Goal: Task Accomplishment & Management: Manage account settings

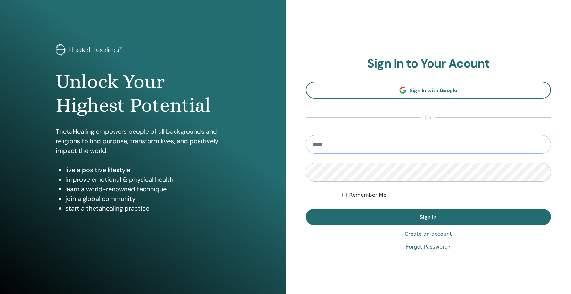
type input "**********"
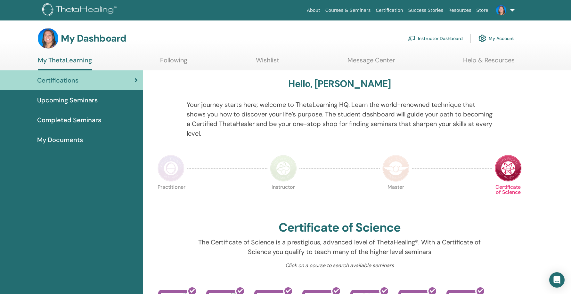
click at [438, 36] on link "Instructor Dashboard" at bounding box center [434, 38] width 55 height 14
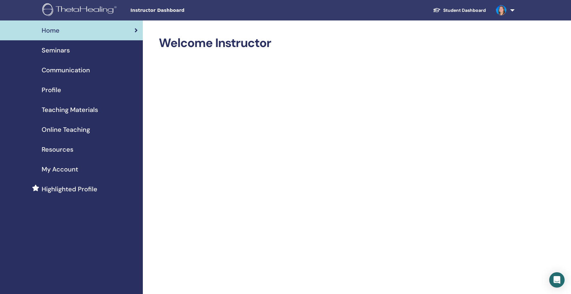
click at [65, 50] on span "Seminars" at bounding box center [56, 50] width 28 height 10
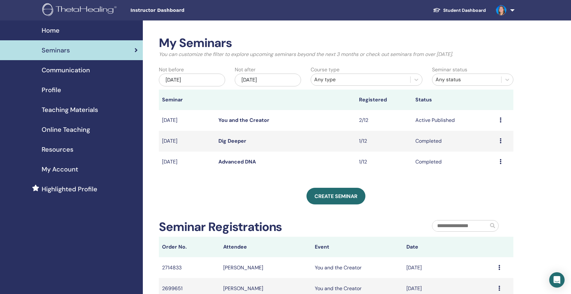
click at [246, 121] on link "You and the Creator" at bounding box center [243, 120] width 51 height 7
click at [500, 121] on icon at bounding box center [500, 119] width 2 height 5
click at [263, 122] on link "You and the Creator" at bounding box center [243, 120] width 51 height 7
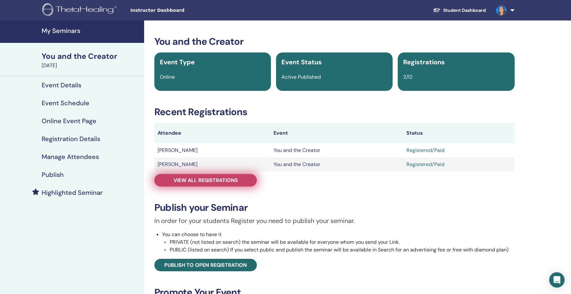
click at [200, 180] on span "View all registrations" at bounding box center [205, 180] width 64 height 7
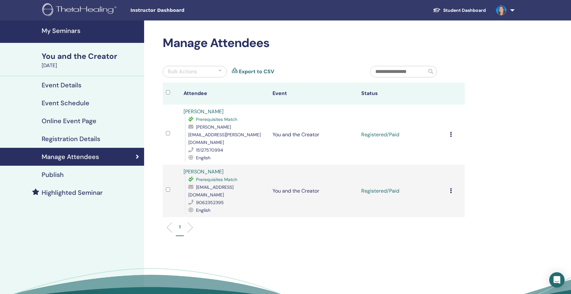
click at [450, 132] on icon at bounding box center [451, 134] width 2 height 5
click at [445, 182] on p "Complete and Certify" at bounding box center [447, 181] width 51 height 8
click at [450, 188] on icon at bounding box center [451, 190] width 2 height 5
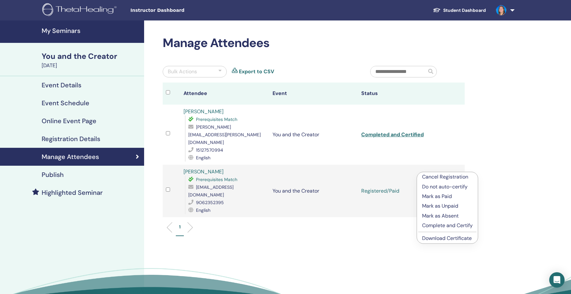
click at [448, 224] on p "Complete and Certify" at bounding box center [447, 226] width 51 height 8
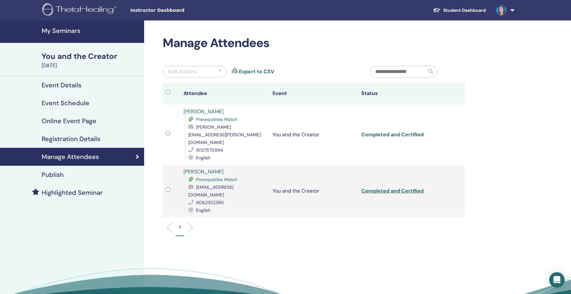
click at [420, 131] on link "Completed and Certified" at bounding box center [392, 134] width 62 height 7
click at [413, 188] on link "Completed and Certified" at bounding box center [392, 191] width 62 height 7
click at [512, 9] on link at bounding box center [504, 10] width 26 height 20
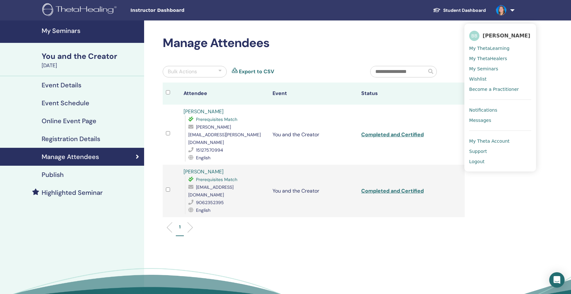
click at [476, 162] on span "Logout" at bounding box center [476, 162] width 15 height 6
